Goal: Task Accomplishment & Management: Manage account settings

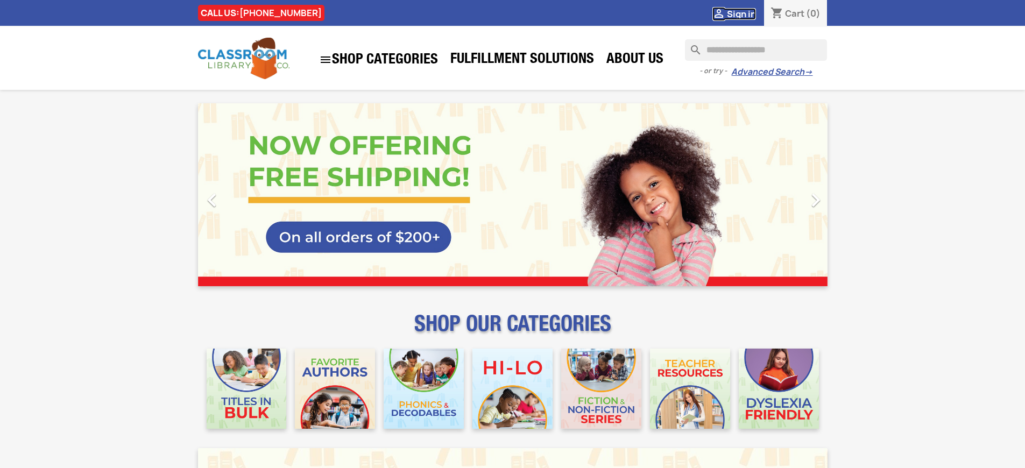
click at [741, 13] on span "Sign in" at bounding box center [741, 14] width 29 height 12
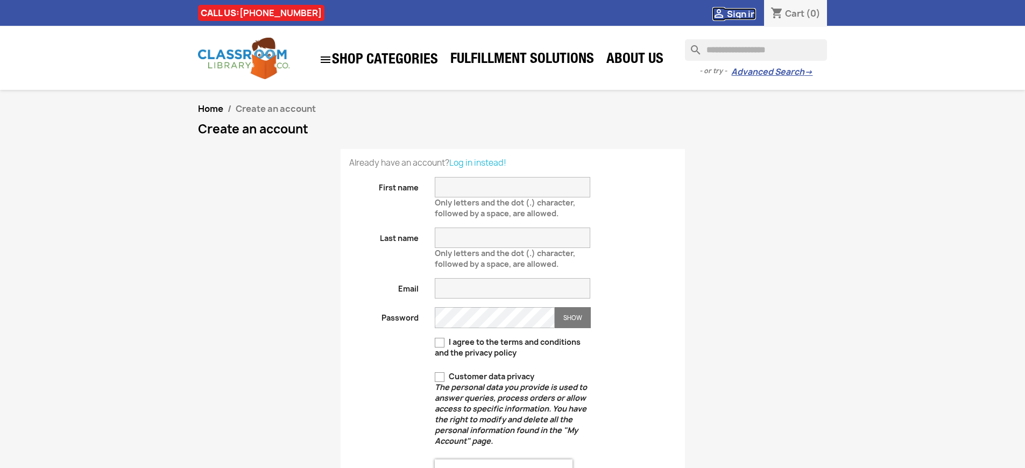
click at [741, 13] on span "Sign in" at bounding box center [741, 14] width 29 height 12
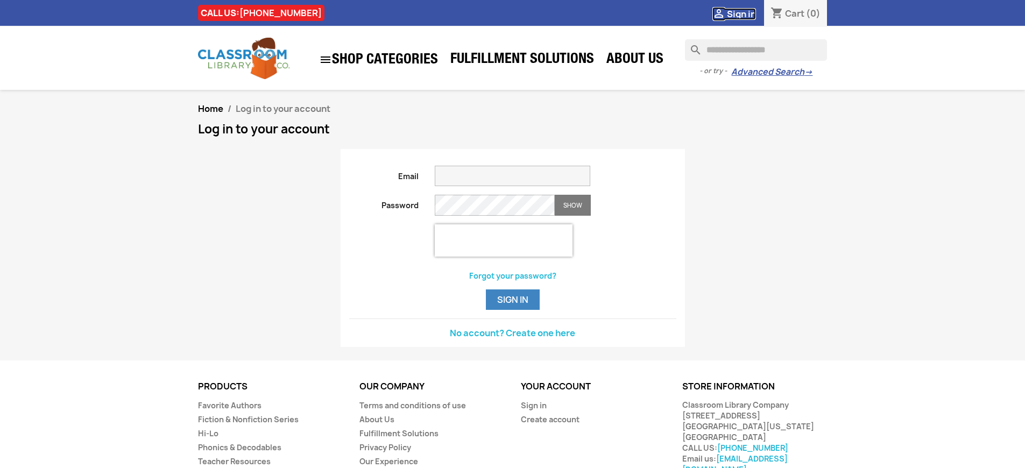
click at [741, 13] on span "Sign in" at bounding box center [741, 14] width 29 height 12
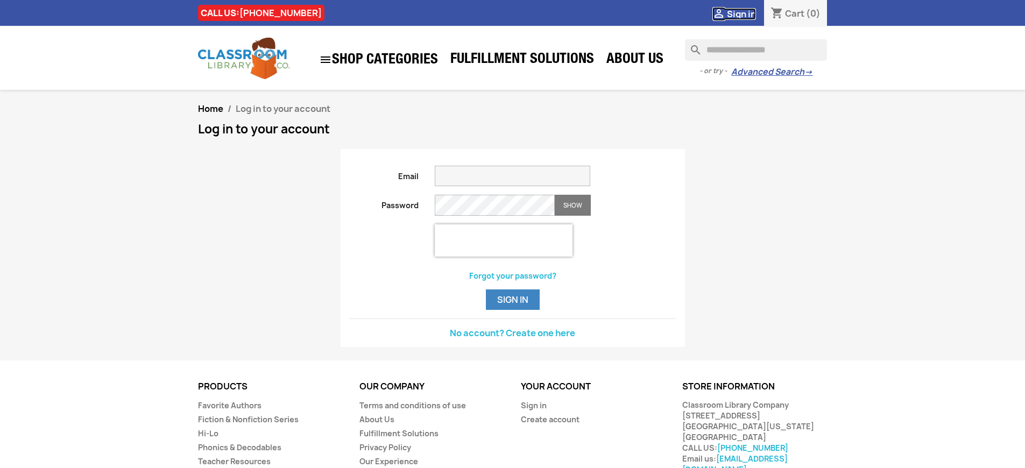
click at [741, 13] on span "Sign in" at bounding box center [741, 14] width 29 height 12
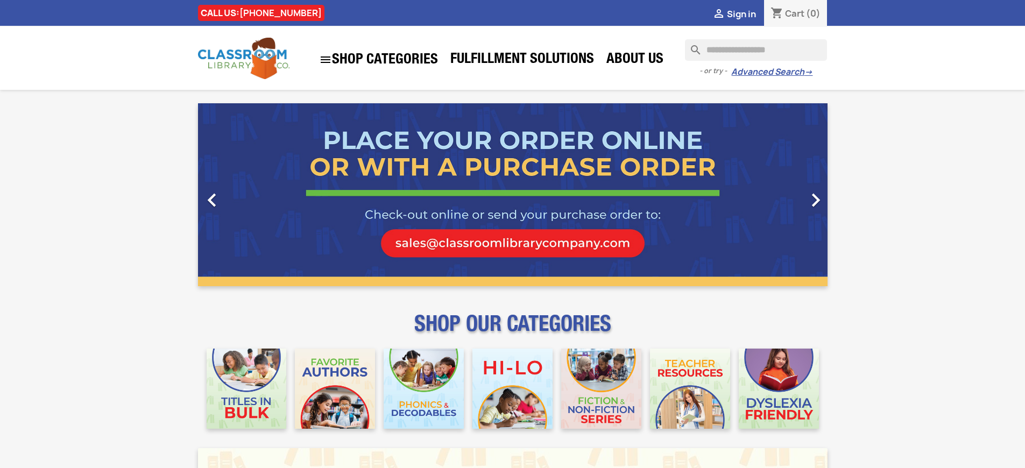
click at [741, 13] on span "Sign in" at bounding box center [741, 14] width 29 height 12
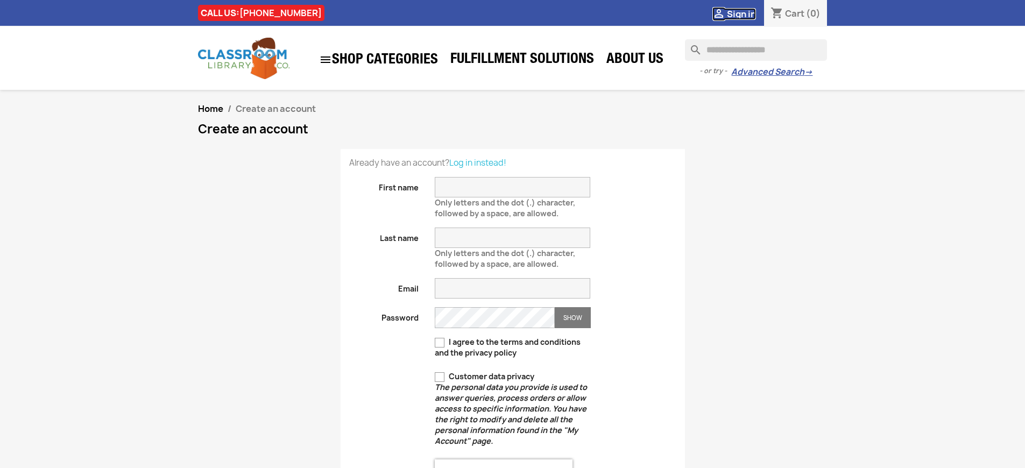
click at [741, 13] on span "Sign in" at bounding box center [741, 14] width 29 height 12
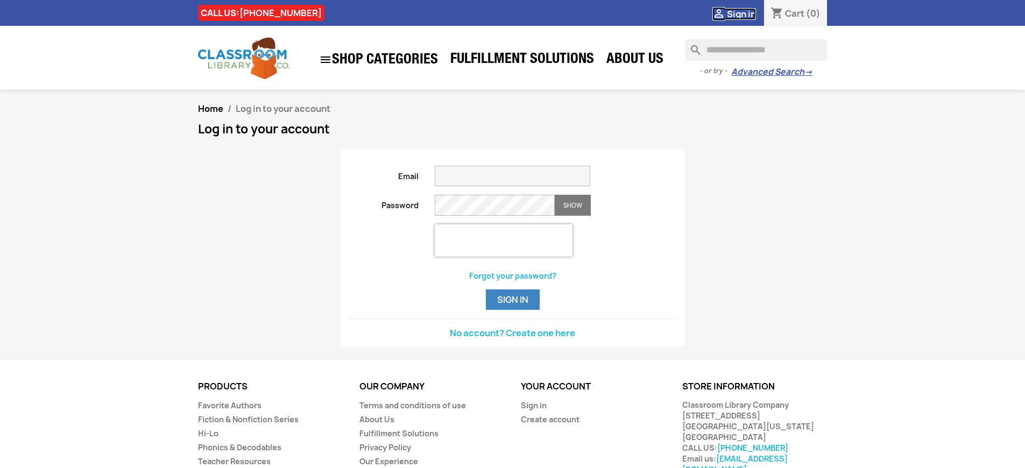
click at [741, 13] on span "Sign in" at bounding box center [741, 14] width 29 height 12
click at [512, 310] on button "Sign in" at bounding box center [513, 300] width 54 height 20
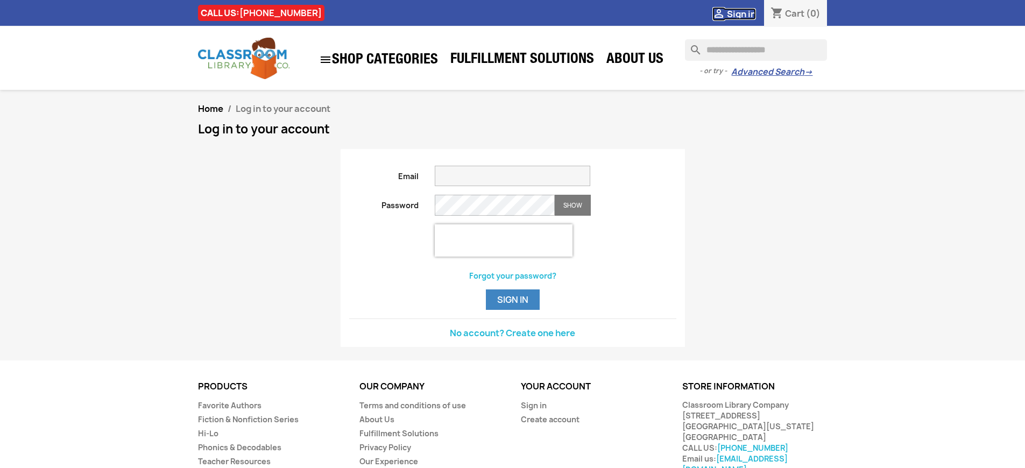
click at [741, 13] on span "Sign in" at bounding box center [741, 14] width 29 height 12
click at [512, 310] on button "Sign in" at bounding box center [513, 300] width 54 height 20
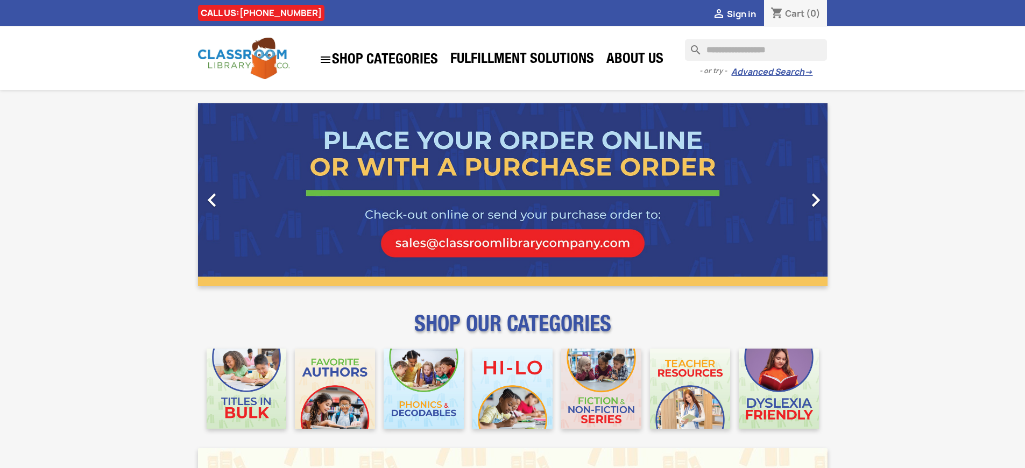
click at [741, 13] on span "Sign in" at bounding box center [741, 14] width 29 height 12
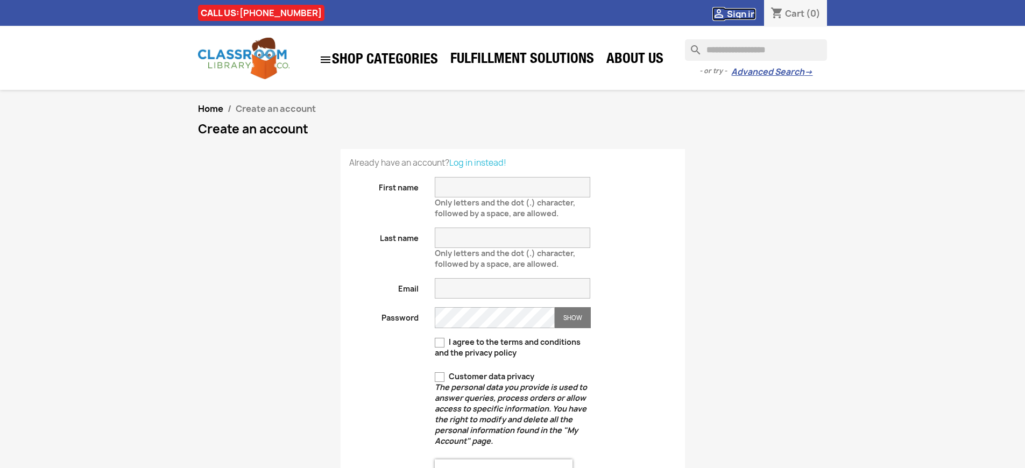
click at [741, 13] on span "Sign in" at bounding box center [741, 14] width 29 height 12
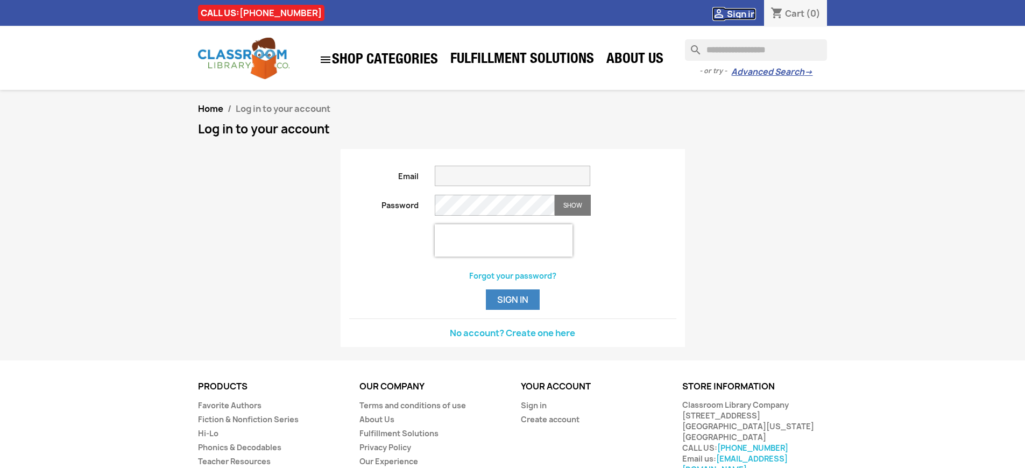
click at [741, 13] on span "Sign in" at bounding box center [741, 14] width 29 height 12
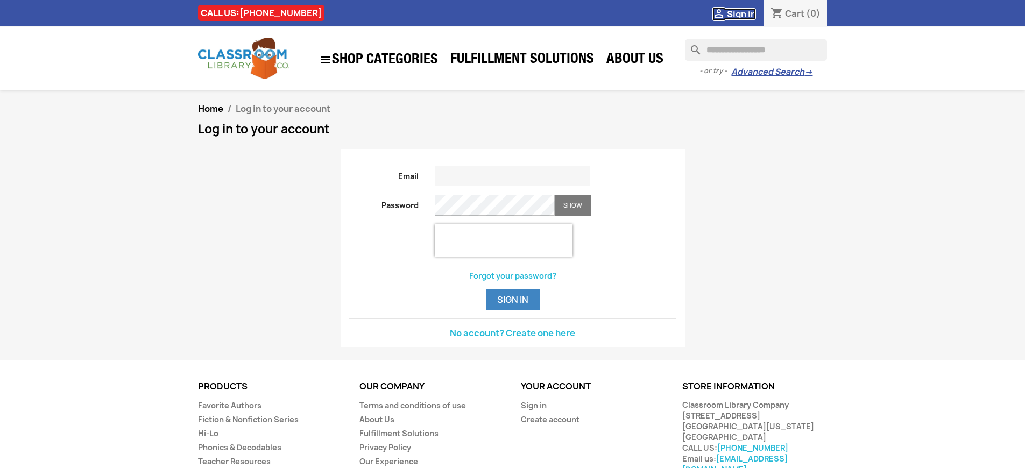
click at [741, 13] on span "Sign in" at bounding box center [741, 14] width 29 height 12
click at [533, 411] on link "Sign in" at bounding box center [534, 405] width 26 height 10
click at [741, 13] on span "Sign in" at bounding box center [741, 14] width 29 height 12
click at [533, 411] on link "Sign in" at bounding box center [534, 405] width 26 height 10
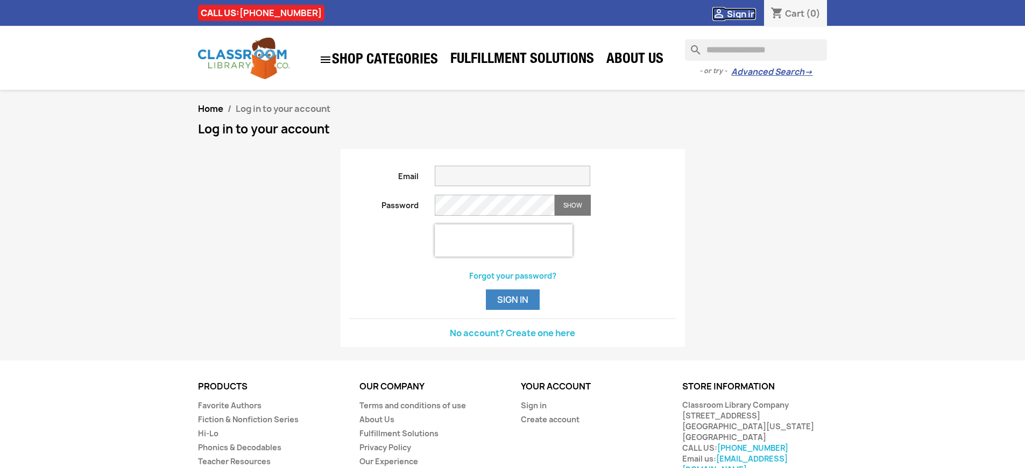
click at [741, 13] on span "Sign in" at bounding box center [741, 14] width 29 height 12
click at [533, 411] on link "Sign in" at bounding box center [534, 405] width 26 height 10
